Goal: Task Accomplishment & Management: Complete application form

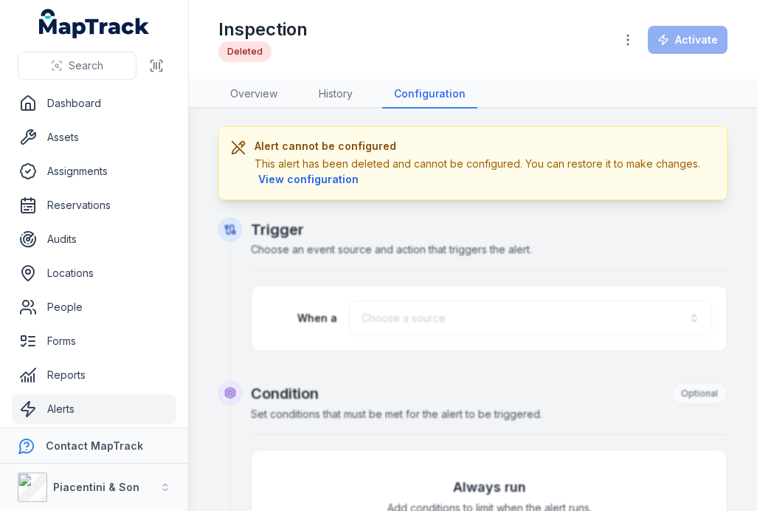
click at [65, 419] on link "Alerts" at bounding box center [94, 409] width 165 height 30
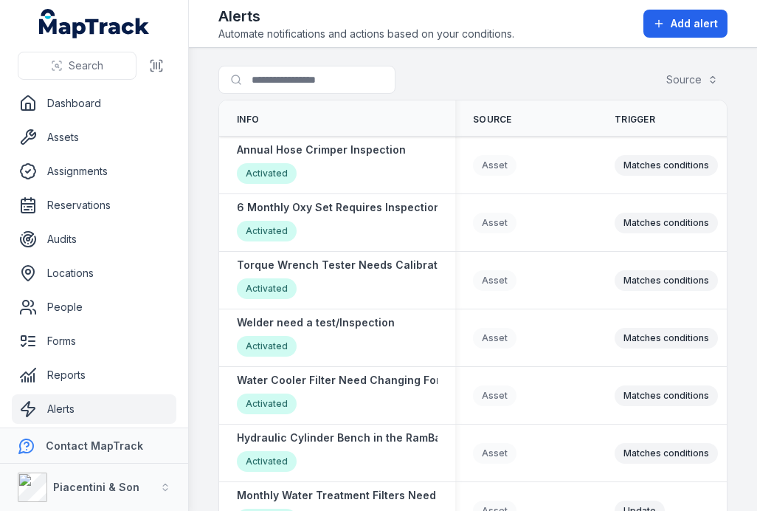
click at [689, 22] on span "Add alert" at bounding box center [694, 23] width 47 height 15
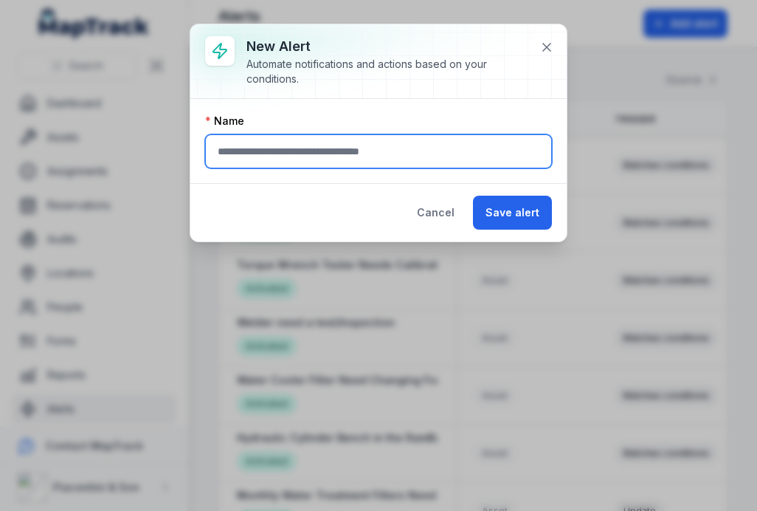
click at [475, 156] on input "text" at bounding box center [378, 151] width 347 height 34
click at [427, 161] on input "text" at bounding box center [378, 151] width 347 height 34
click at [439, 151] on input "text" at bounding box center [378, 151] width 347 height 34
click at [427, 146] on input "text" at bounding box center [378, 151] width 347 height 34
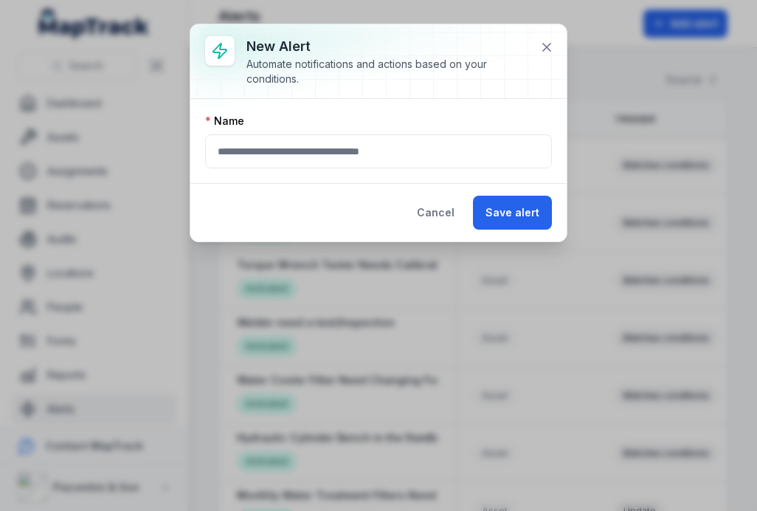
click at [436, 205] on button "Cancel" at bounding box center [436, 213] width 63 height 34
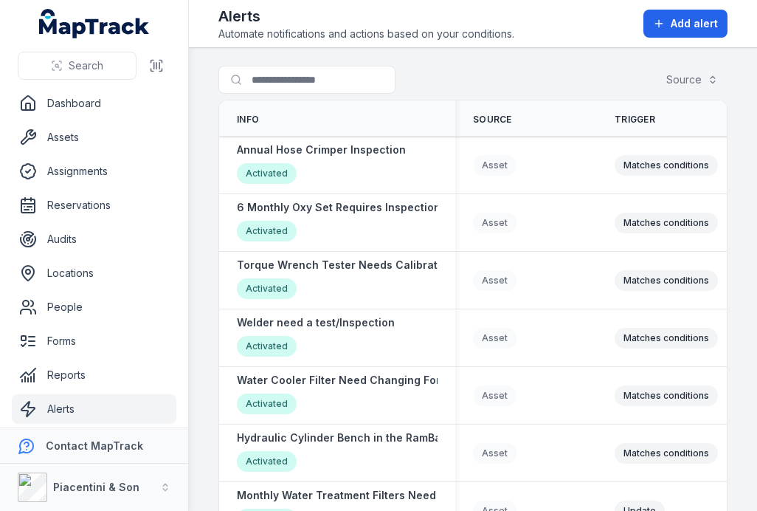
click at [681, 17] on span "Add alert" at bounding box center [694, 23] width 47 height 15
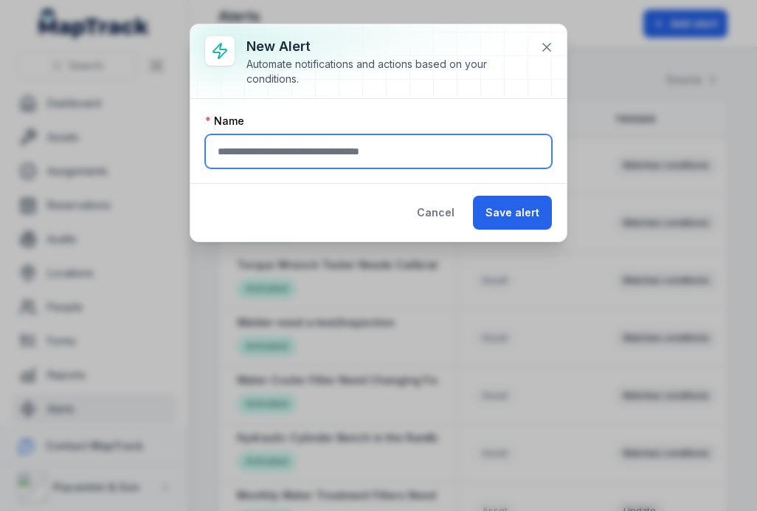
click at [411, 140] on input "text" at bounding box center [378, 151] width 347 height 34
click at [419, 151] on input "text" at bounding box center [378, 151] width 347 height 34
click at [269, 151] on input "text" at bounding box center [378, 151] width 347 height 34
type input "**"
type input "*"
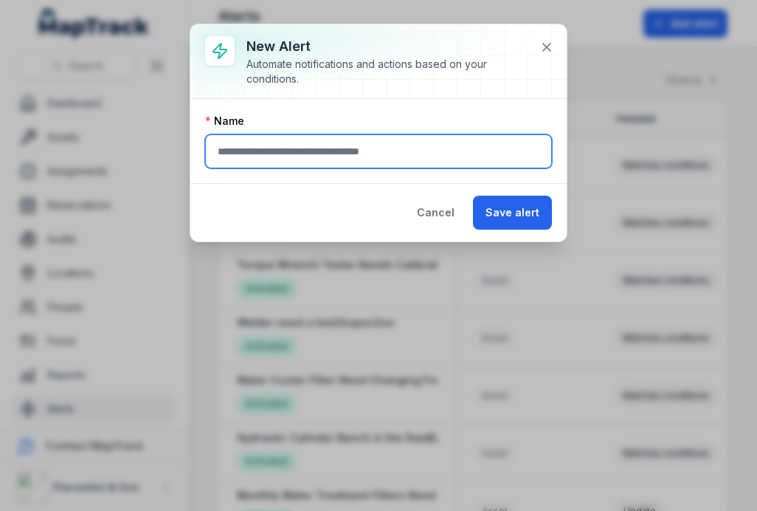
click at [515, 213] on button "Save alert" at bounding box center [512, 213] width 79 height 34
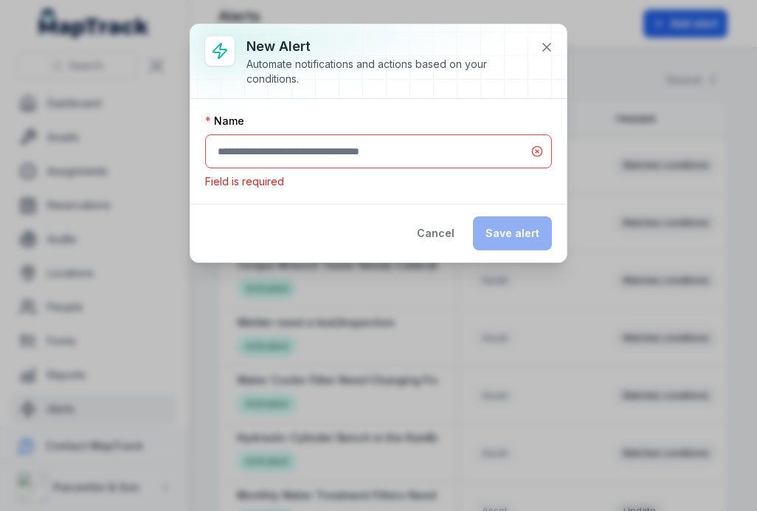
click at [546, 52] on icon at bounding box center [547, 47] width 15 height 15
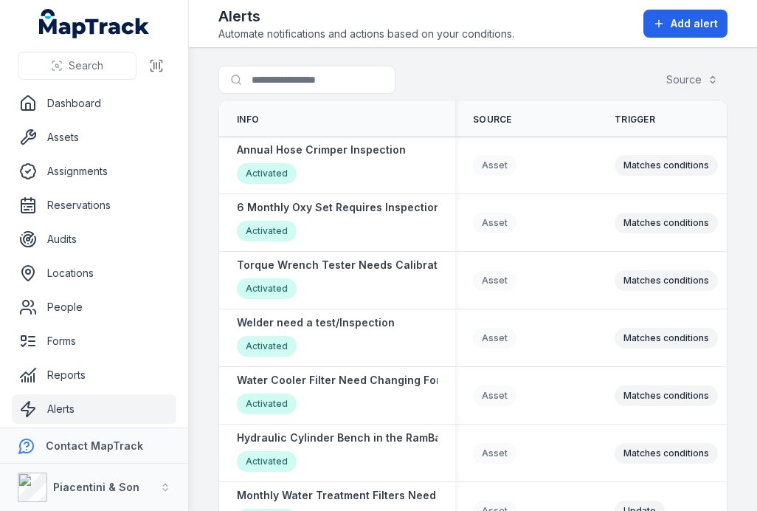
click at [546, 51] on main "Search for alerts Source Info Source Trigger History Created Date Updated Date …" at bounding box center [473, 279] width 568 height 463
click at [686, 28] on span "Add alert" at bounding box center [694, 23] width 47 height 15
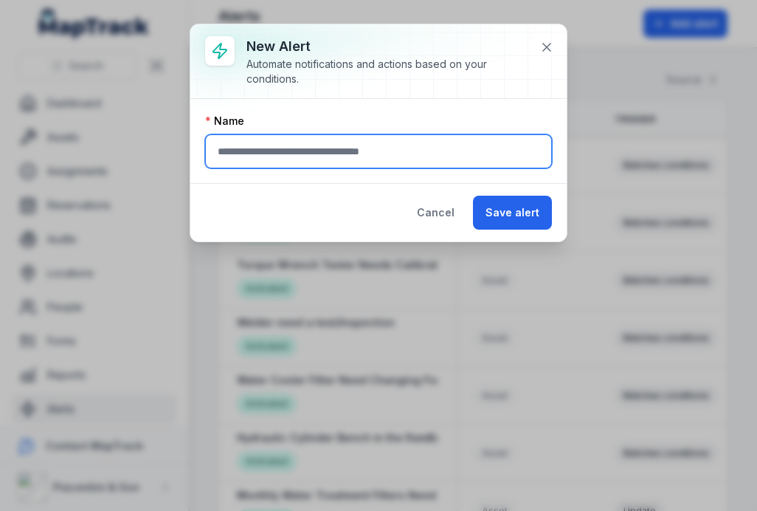
click at [408, 162] on input "text" at bounding box center [378, 151] width 347 height 34
type input "*"
click at [314, 154] on input "**********" at bounding box center [378, 151] width 347 height 34
type input "**********"
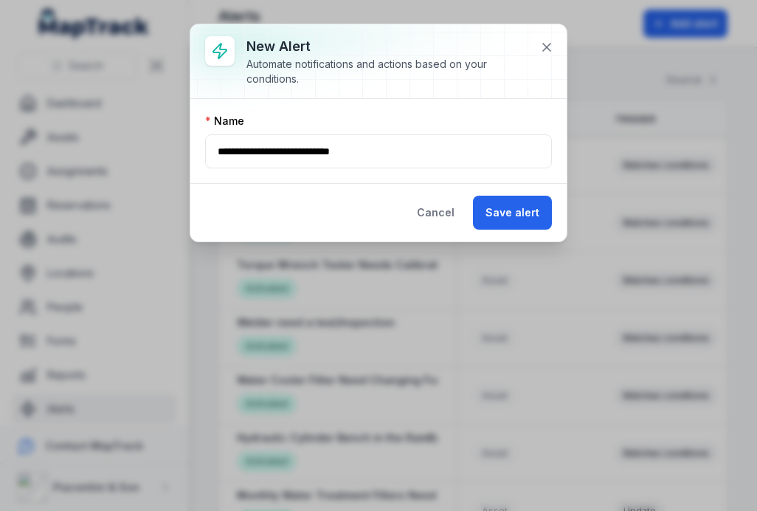
click at [505, 228] on button "Save alert" at bounding box center [512, 213] width 79 height 34
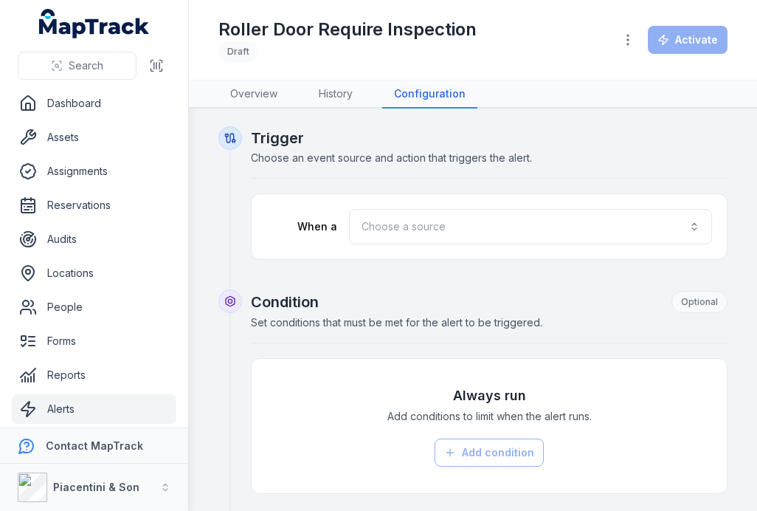
click at [520, 227] on button "Choose a source" at bounding box center [530, 226] width 363 height 35
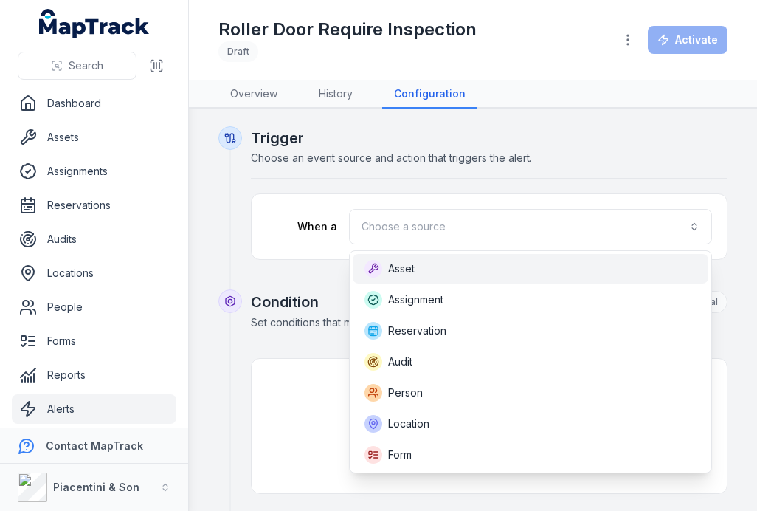
click at [451, 278] on div "Asset" at bounding box center [531, 269] width 356 height 30
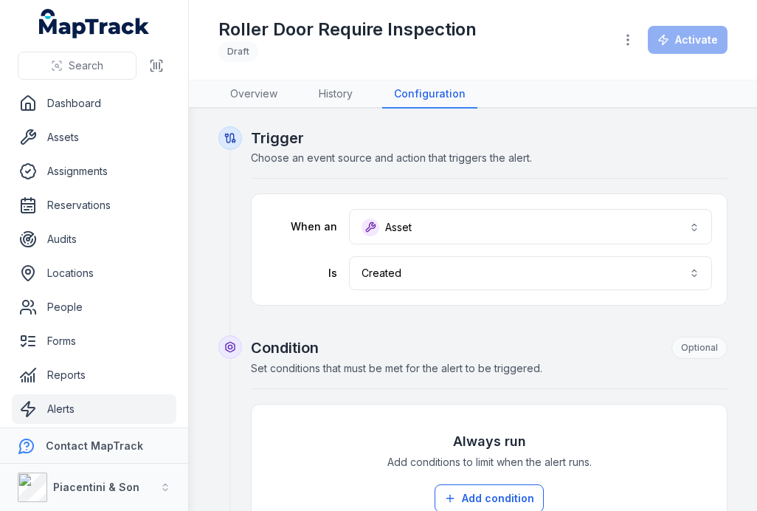
click at [478, 275] on button "Created ******" at bounding box center [530, 273] width 363 height 34
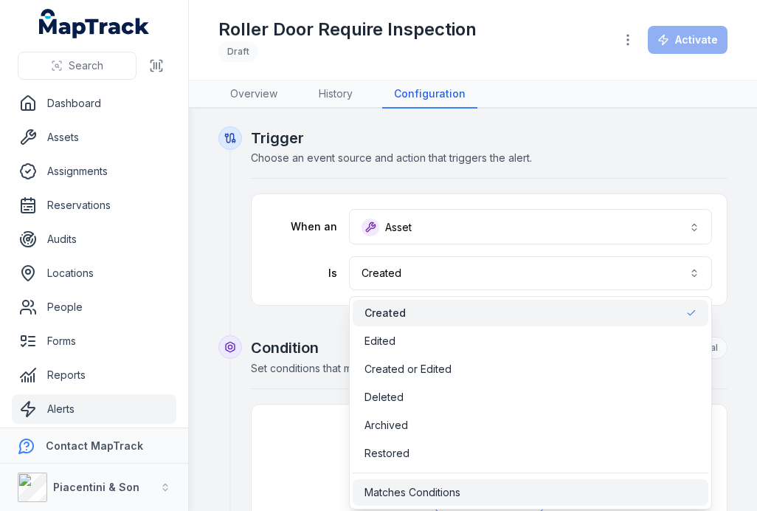
click at [440, 489] on span "Matches Conditions" at bounding box center [413, 492] width 96 height 15
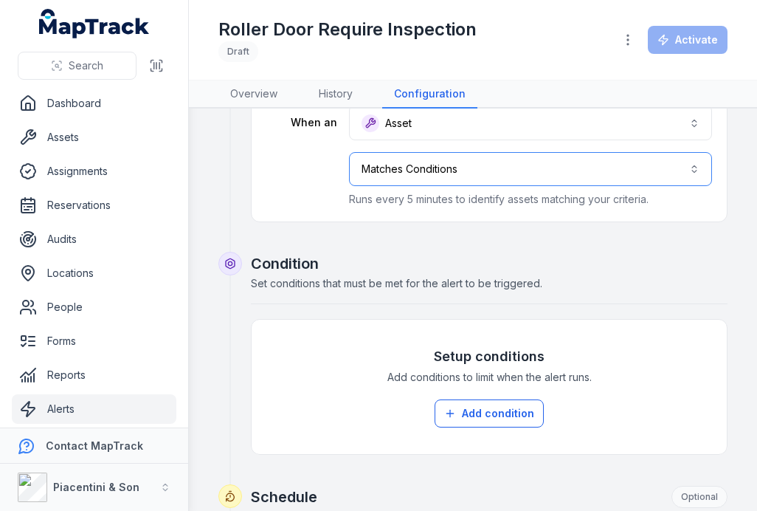
scroll to position [120, 0]
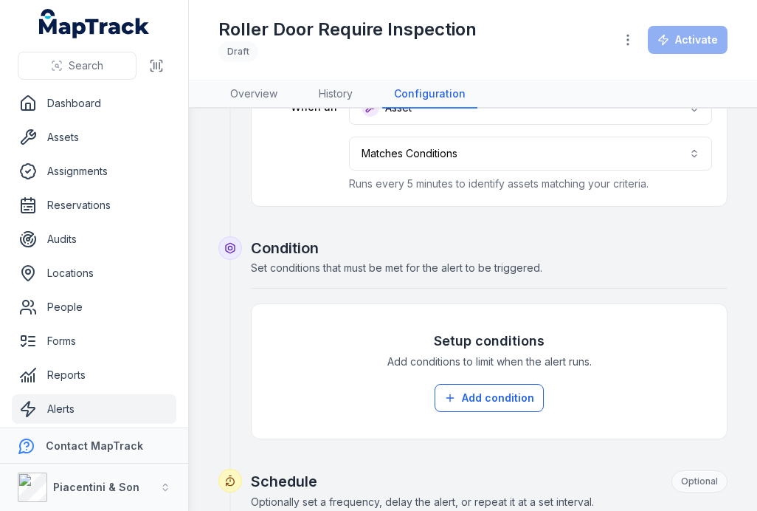
click at [494, 399] on button "Add condition" at bounding box center [489, 398] width 109 height 28
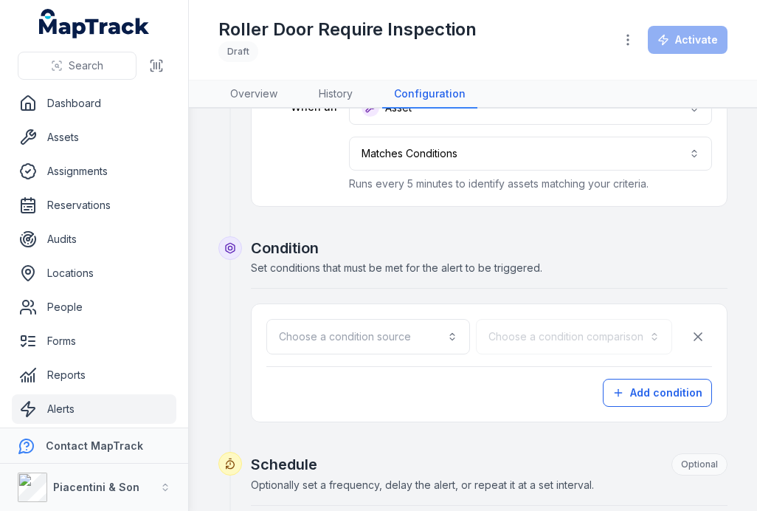
click at [388, 337] on button "Choose a condition source" at bounding box center [368, 336] width 204 height 35
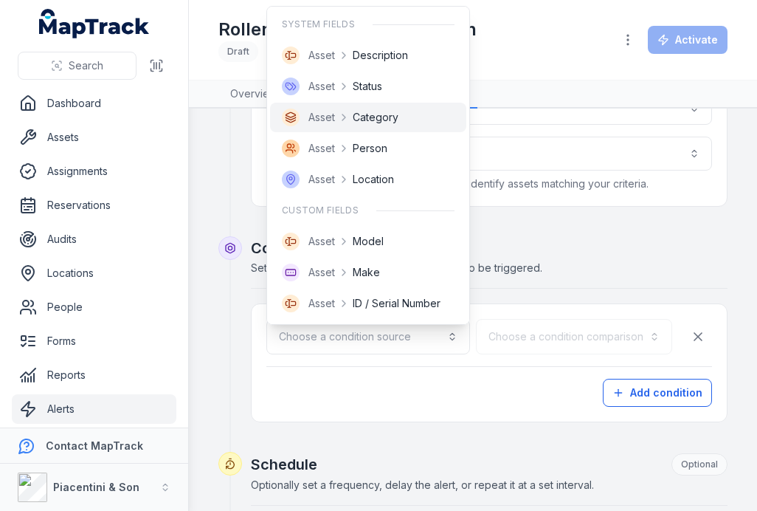
click at [388, 117] on span "Category" at bounding box center [376, 117] width 46 height 15
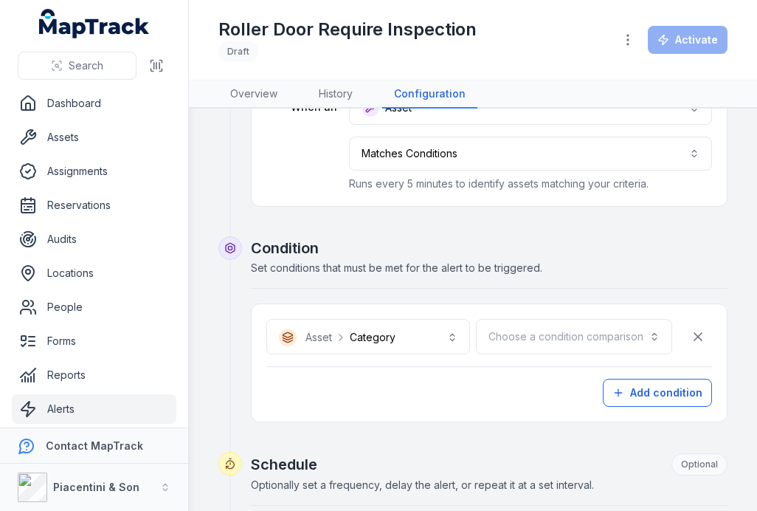
click at [575, 341] on button "Choose a condition comparison" at bounding box center [574, 336] width 196 height 35
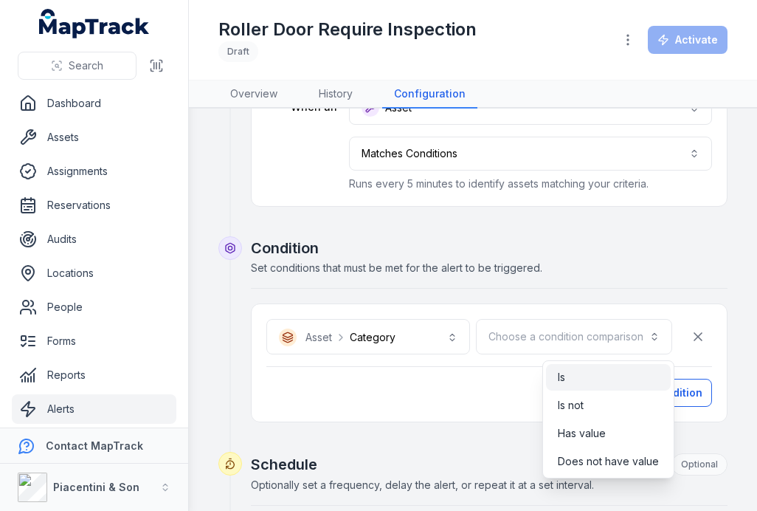
click at [590, 378] on div "Is" at bounding box center [608, 377] width 101 height 15
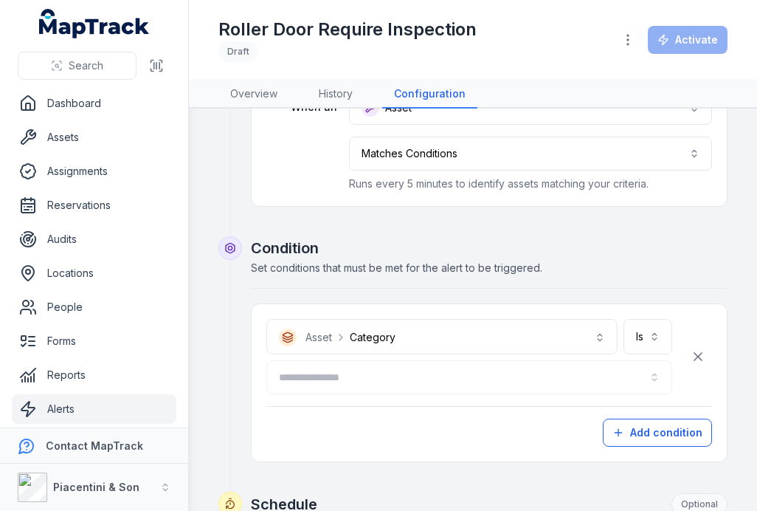
click at [486, 379] on div at bounding box center [469, 377] width 406 height 34
click at [655, 377] on button "button" at bounding box center [469, 377] width 406 height 34
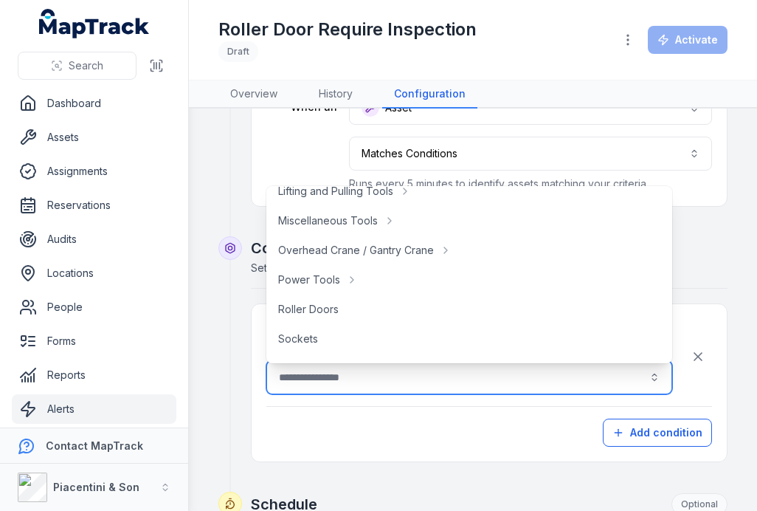
scroll to position [548, 0]
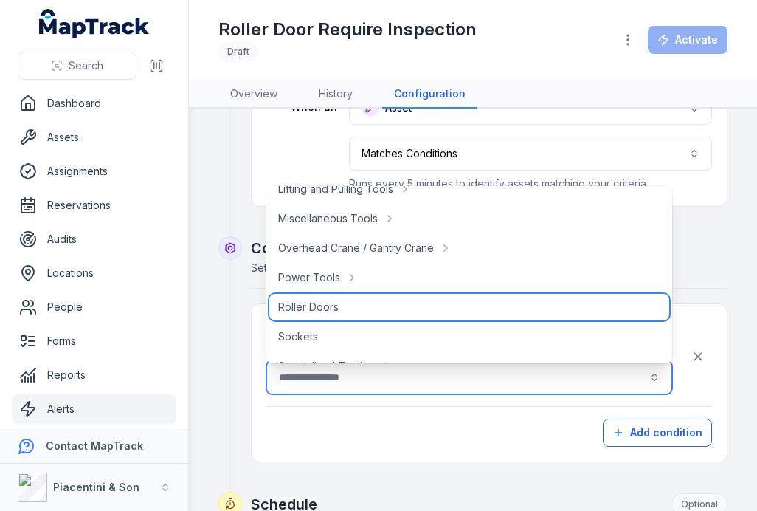
click at [334, 306] on span "Roller Doors" at bounding box center [308, 307] width 61 height 15
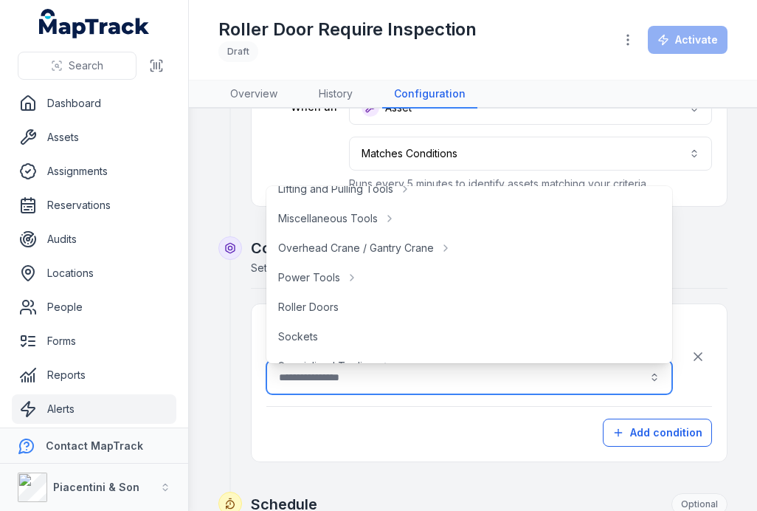
type input "**********"
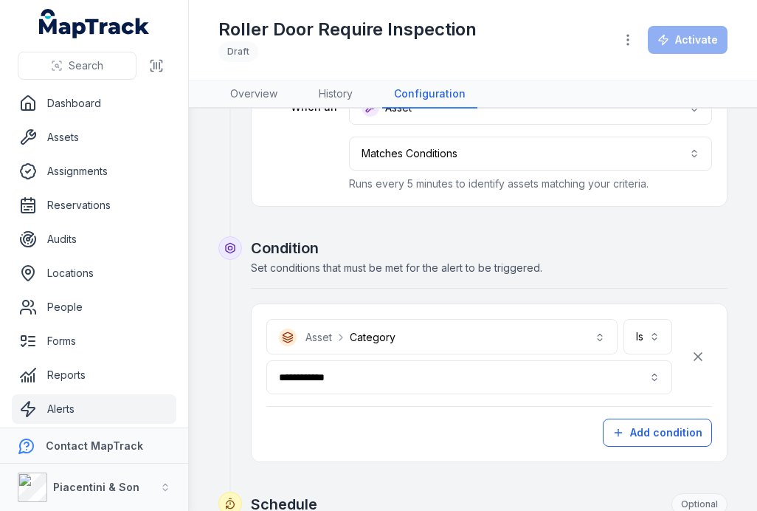
click at [619, 455] on div "**********" at bounding box center [489, 382] width 475 height 157
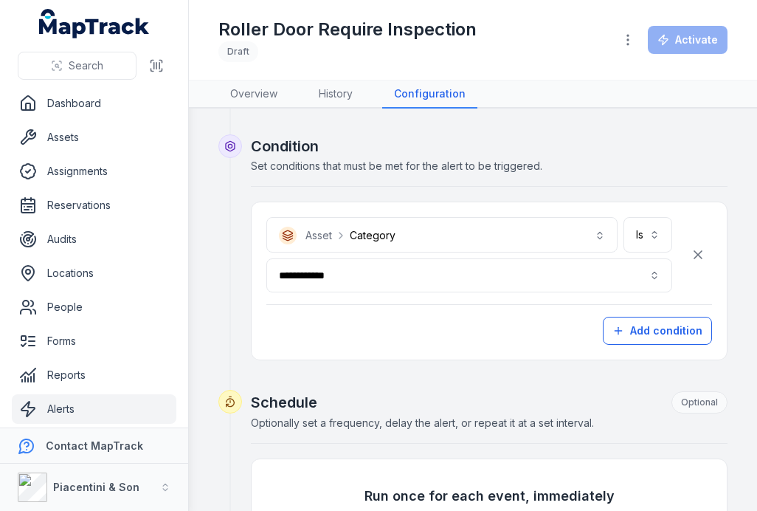
scroll to position [222, 0]
click at [636, 330] on button "Add condition" at bounding box center [657, 330] width 109 height 28
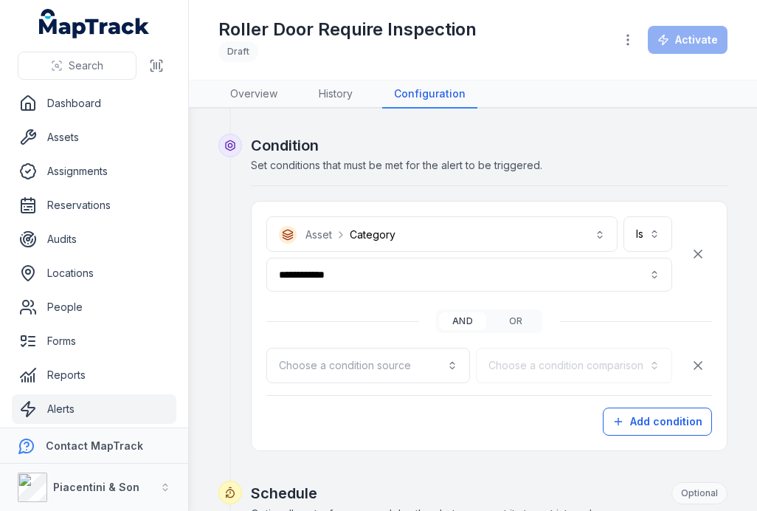
click at [421, 365] on button "Choose a condition source" at bounding box center [368, 365] width 204 height 35
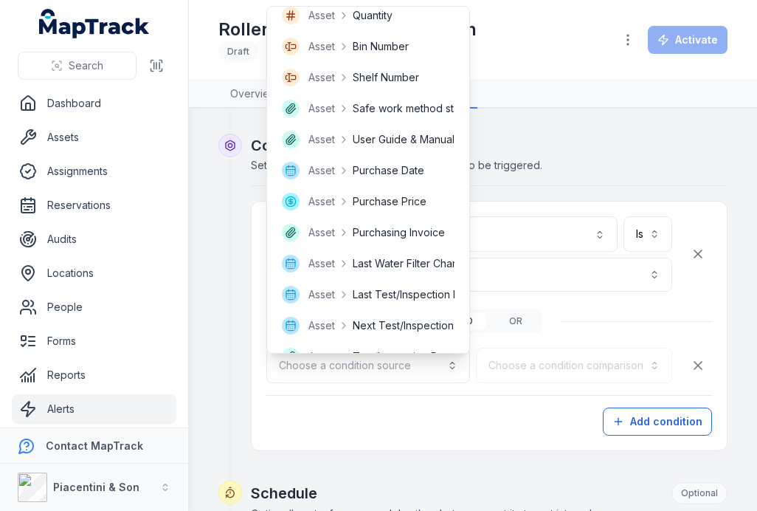
scroll to position [379, 0]
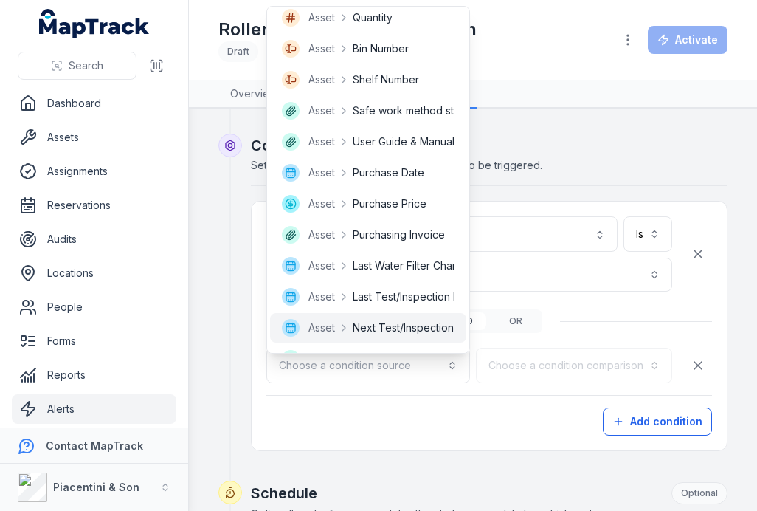
click at [422, 329] on span "Next Test/Inspection Date" at bounding box center [416, 327] width 127 height 15
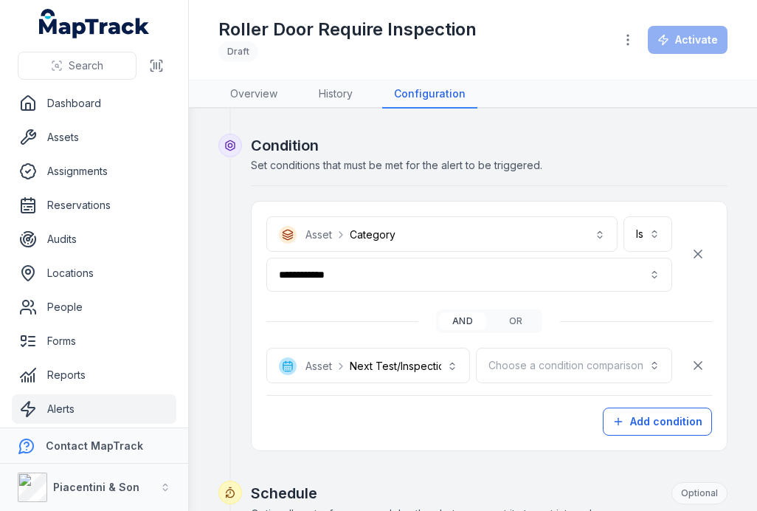
click at [585, 369] on button "Choose a condition comparison" at bounding box center [574, 365] width 196 height 35
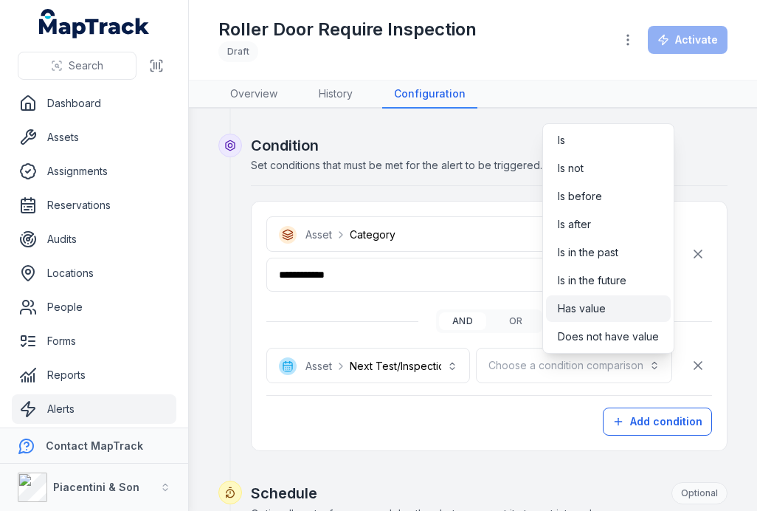
click at [610, 314] on div "Has value" at bounding box center [608, 308] width 101 height 15
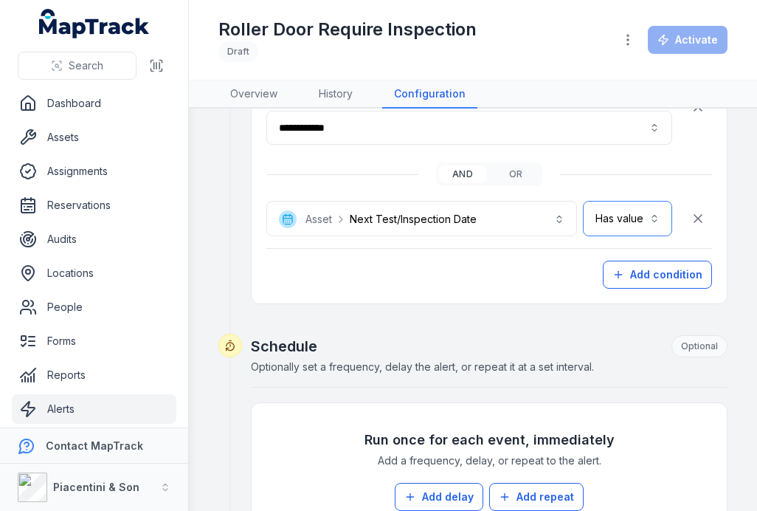
scroll to position [441, 0]
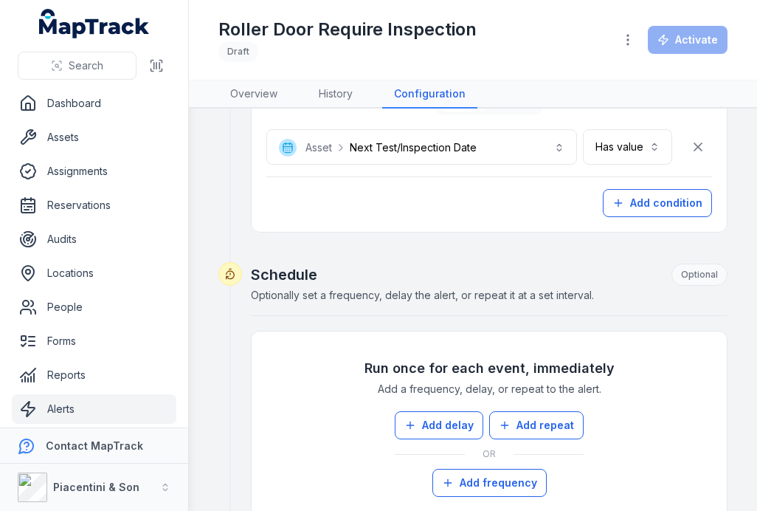
click at [464, 422] on button "Add delay" at bounding box center [439, 425] width 89 height 28
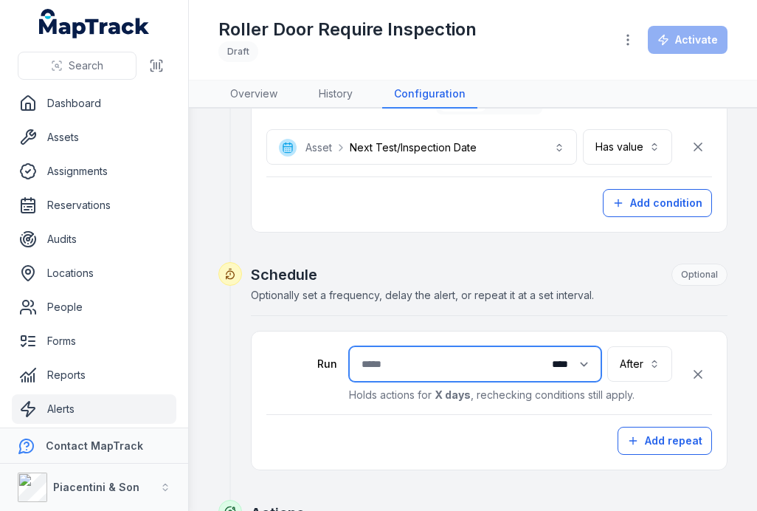
click at [419, 366] on input "number" at bounding box center [475, 363] width 252 height 35
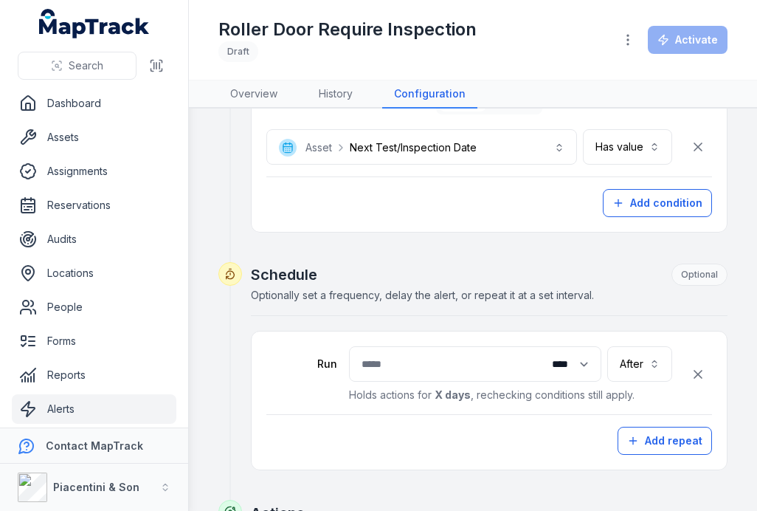
click at [645, 357] on button "After *****" at bounding box center [640, 363] width 65 height 35
click at [642, 429] on span "Before" at bounding box center [640, 432] width 34 height 15
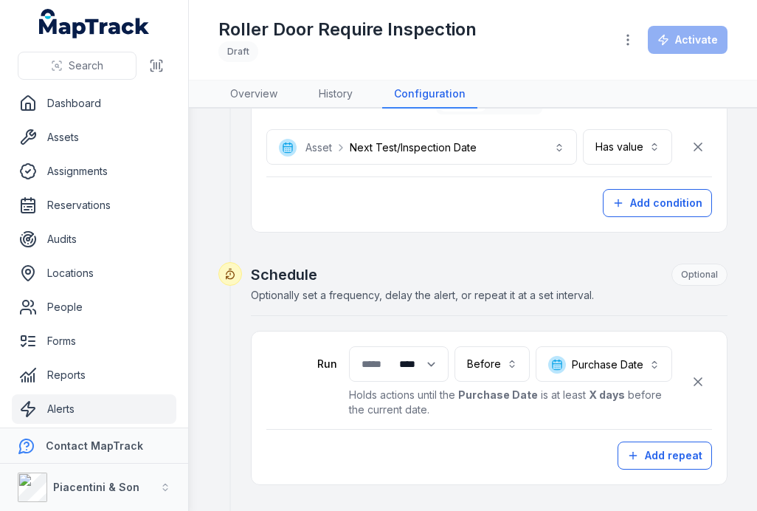
click at [610, 368] on button "**********" at bounding box center [604, 363] width 137 height 35
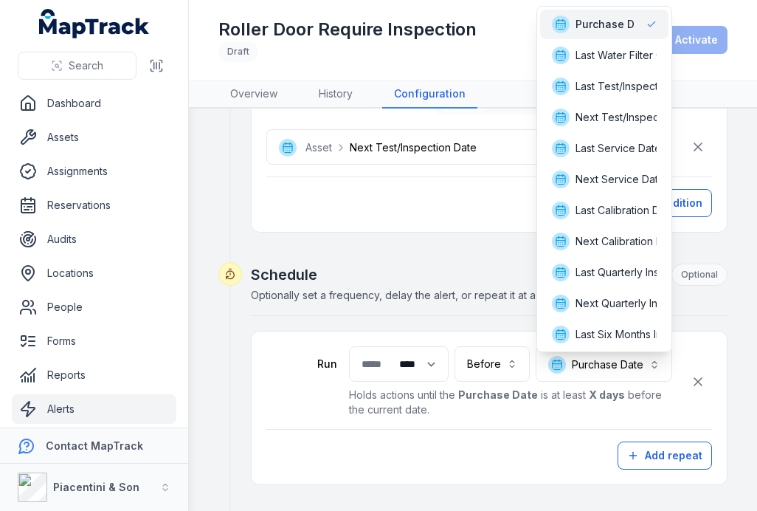
scroll to position [0, 0]
click at [633, 123] on span "Next Test/Inspection Date" at bounding box center [639, 117] width 127 height 15
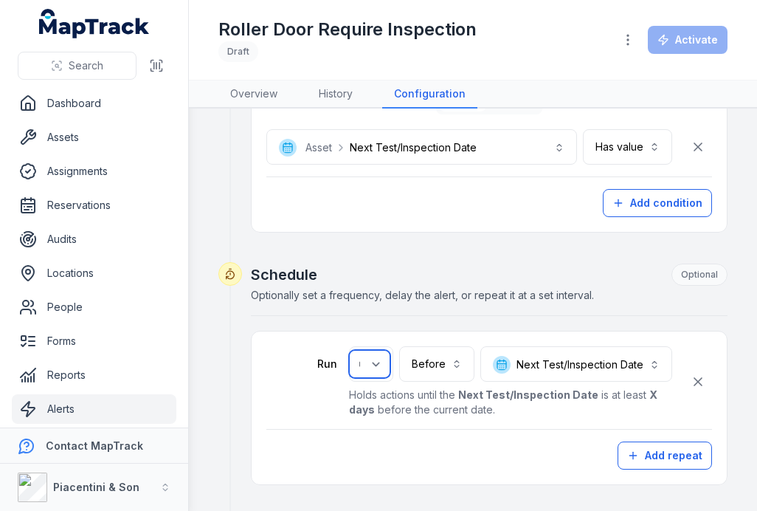
click at [369, 356] on select "***** **** ***** ****** *****" at bounding box center [369, 364] width 41 height 28
click at [610, 360] on button "**********" at bounding box center [577, 363] width 192 height 35
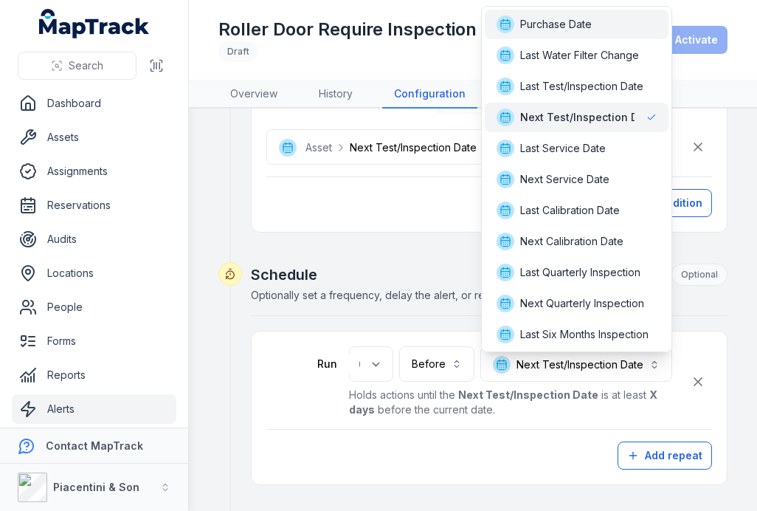
click at [578, 34] on div "Purchase Date" at bounding box center [577, 25] width 184 height 30
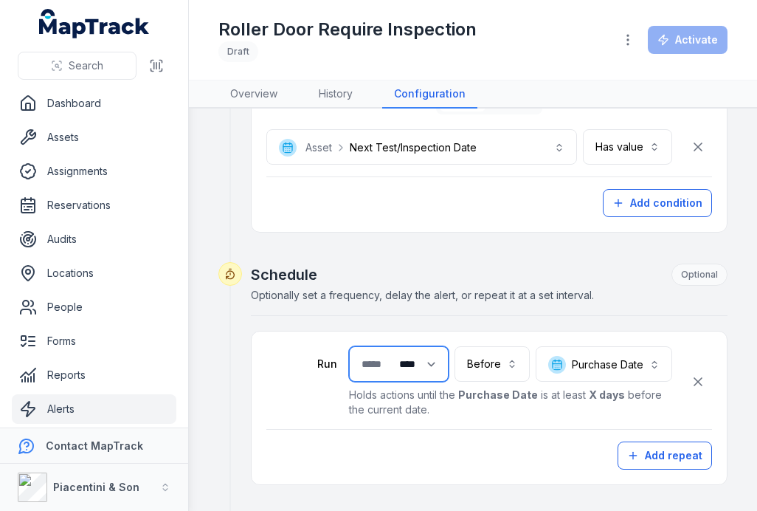
click at [368, 369] on input "number" at bounding box center [399, 363] width 100 height 35
type input "*"
click at [615, 268] on h2 "Schedule Optional" at bounding box center [489, 275] width 477 height 22
click at [615, 361] on button "**********" at bounding box center [604, 363] width 137 height 35
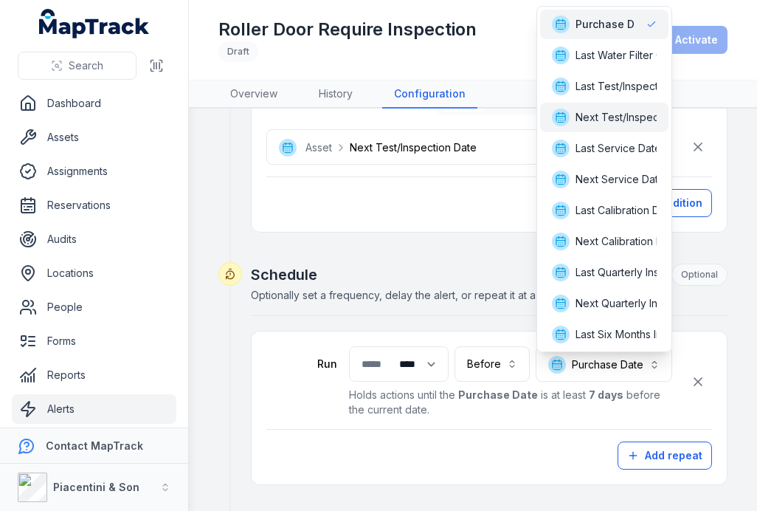
click at [627, 120] on span "Next Test/Inspection Date" at bounding box center [639, 117] width 127 height 15
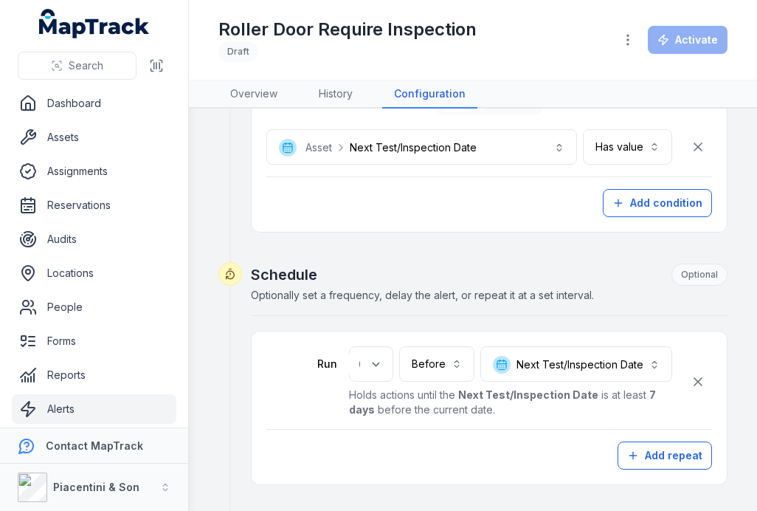
click at [664, 450] on button "Add repeat" at bounding box center [665, 455] width 94 height 28
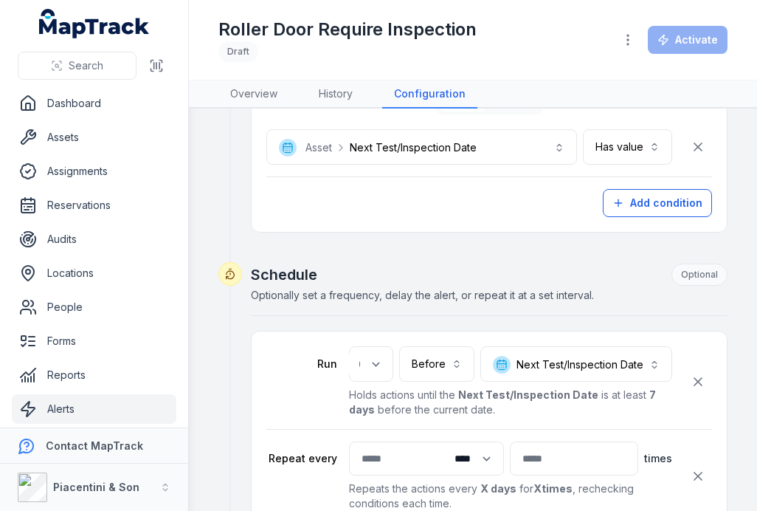
click at [700, 475] on icon "button" at bounding box center [698, 475] width 7 height 7
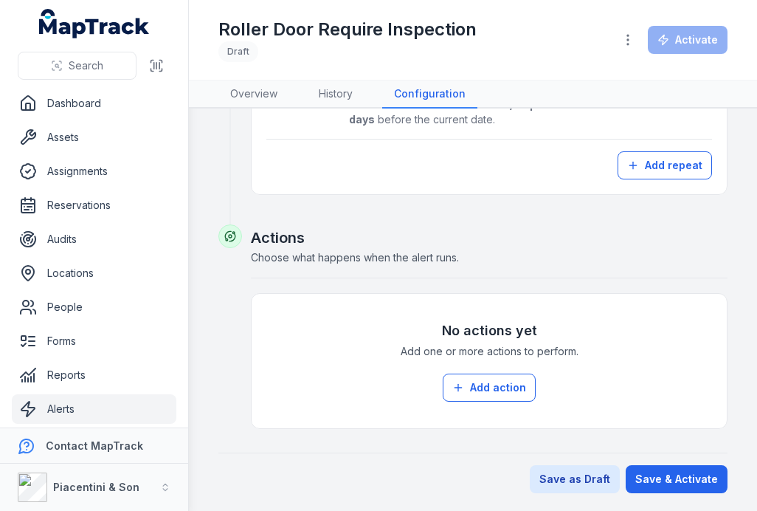
click at [514, 384] on button "Add action" at bounding box center [489, 388] width 93 height 28
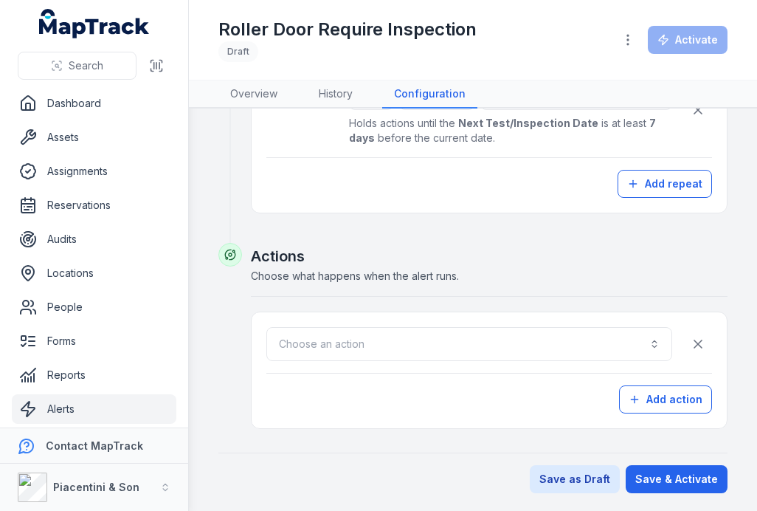
click at [503, 345] on button "Choose an action" at bounding box center [469, 344] width 406 height 34
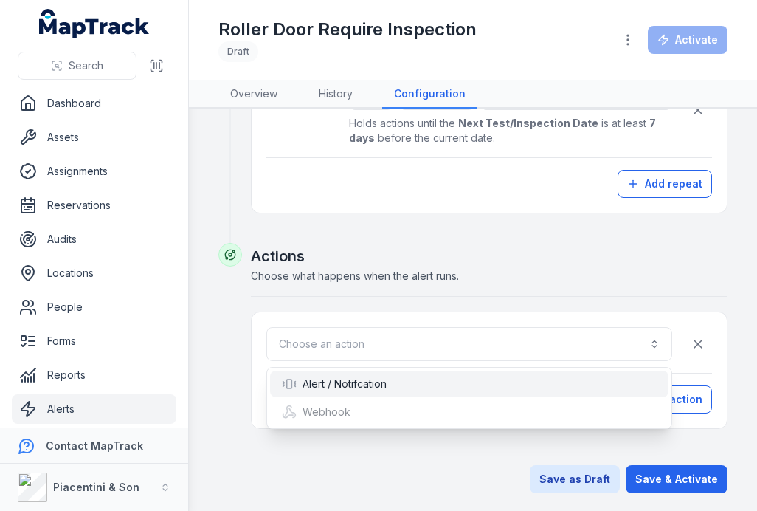
click at [470, 388] on div "Alert / Notifcation" at bounding box center [469, 383] width 375 height 15
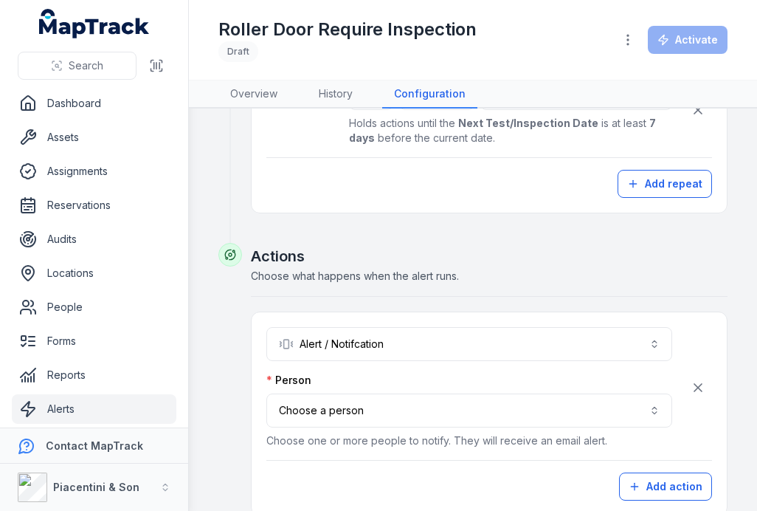
click at [478, 414] on button "Choose a person" at bounding box center [469, 410] width 406 height 34
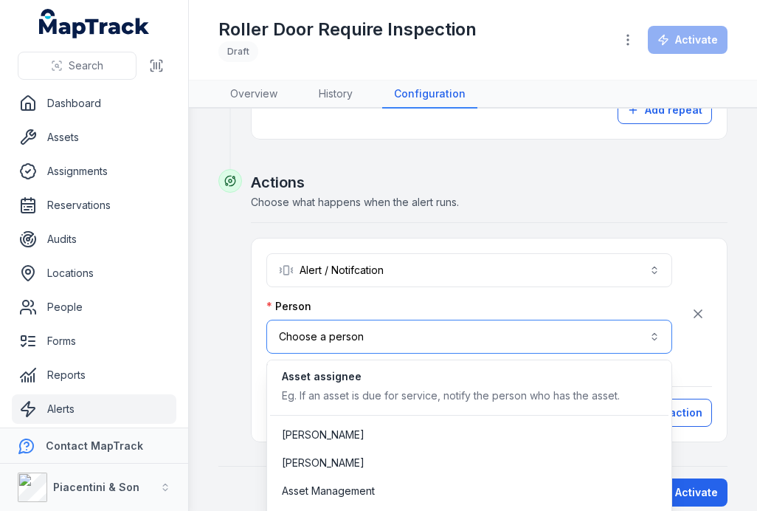
scroll to position [799, 0]
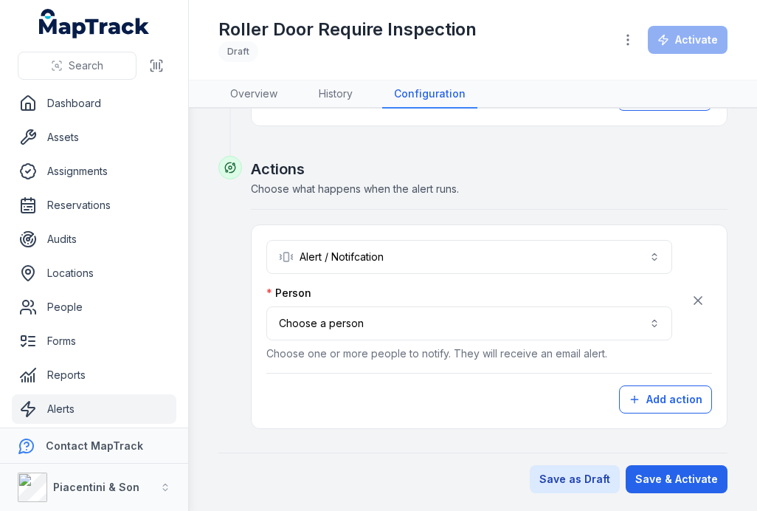
click at [651, 320] on button "Choose a person" at bounding box center [469, 323] width 406 height 34
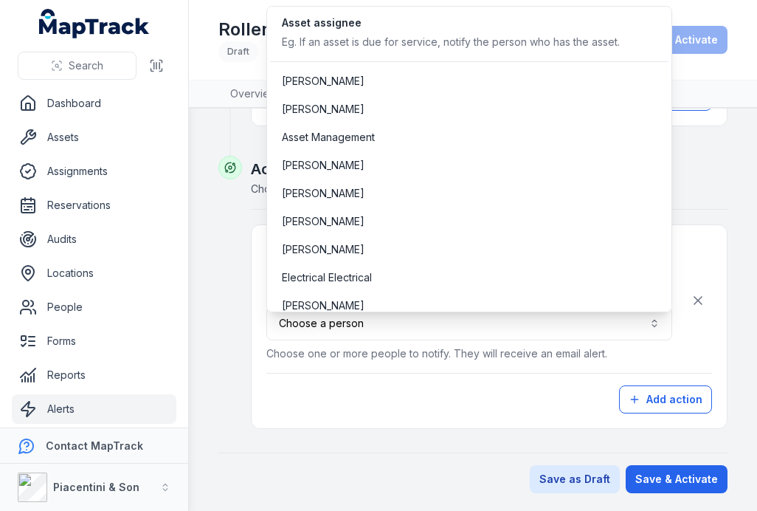
scroll to position [0, 0]
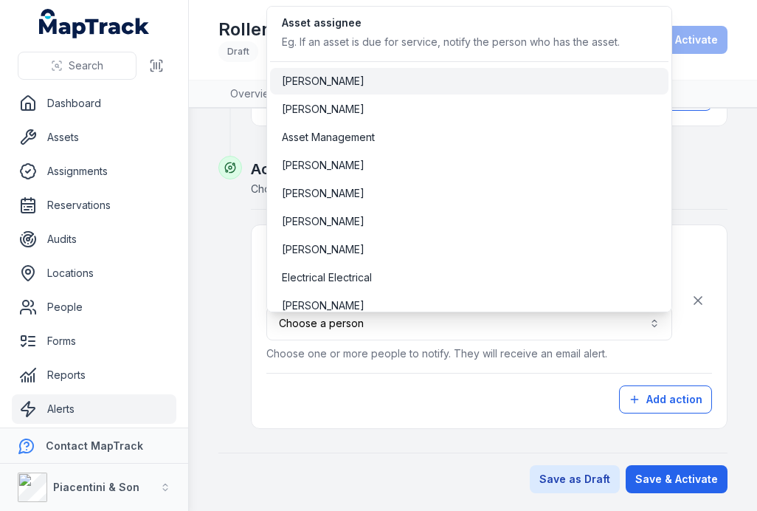
click at [340, 86] on span "[PERSON_NAME]" at bounding box center [323, 81] width 83 height 15
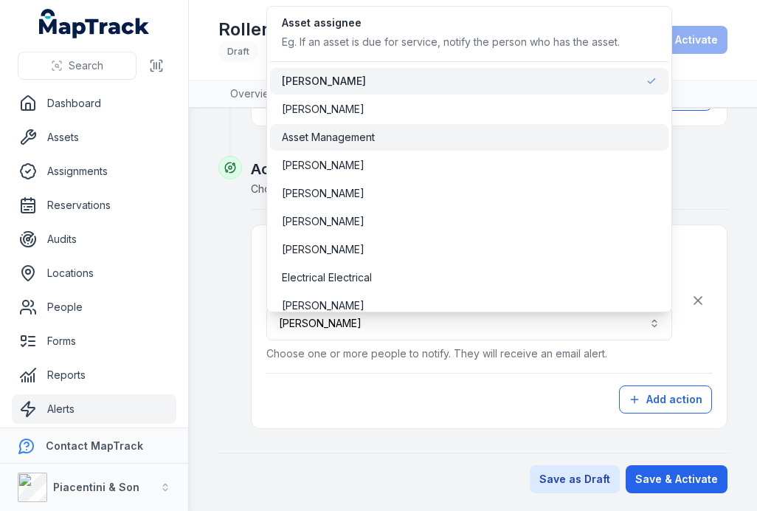
click at [347, 147] on div "Asset Management" at bounding box center [469, 137] width 399 height 27
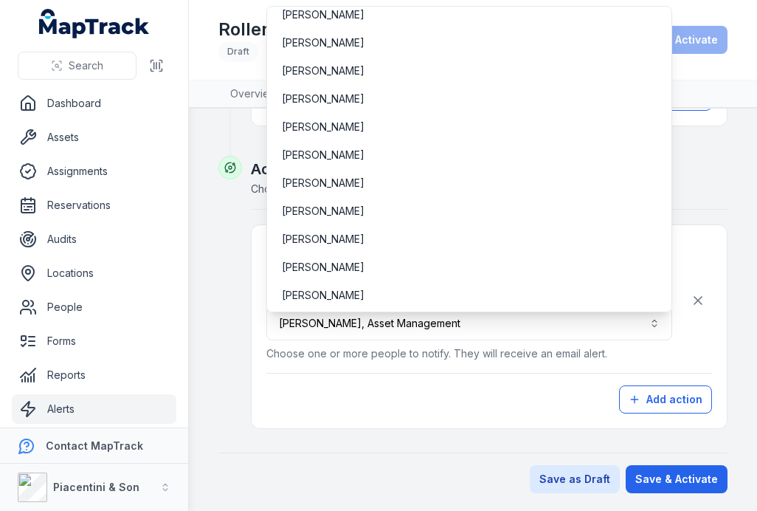
scroll to position [571, 0]
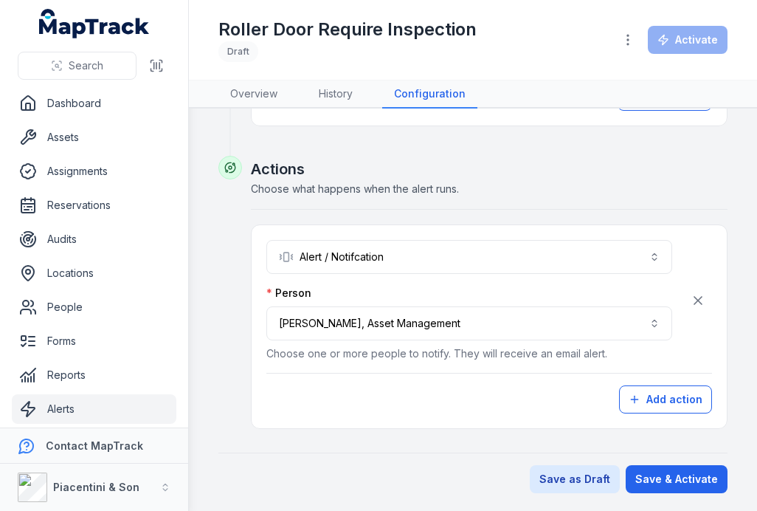
click at [688, 480] on button "Save & Activate" at bounding box center [677, 479] width 102 height 28
